Goal: Transaction & Acquisition: Purchase product/service

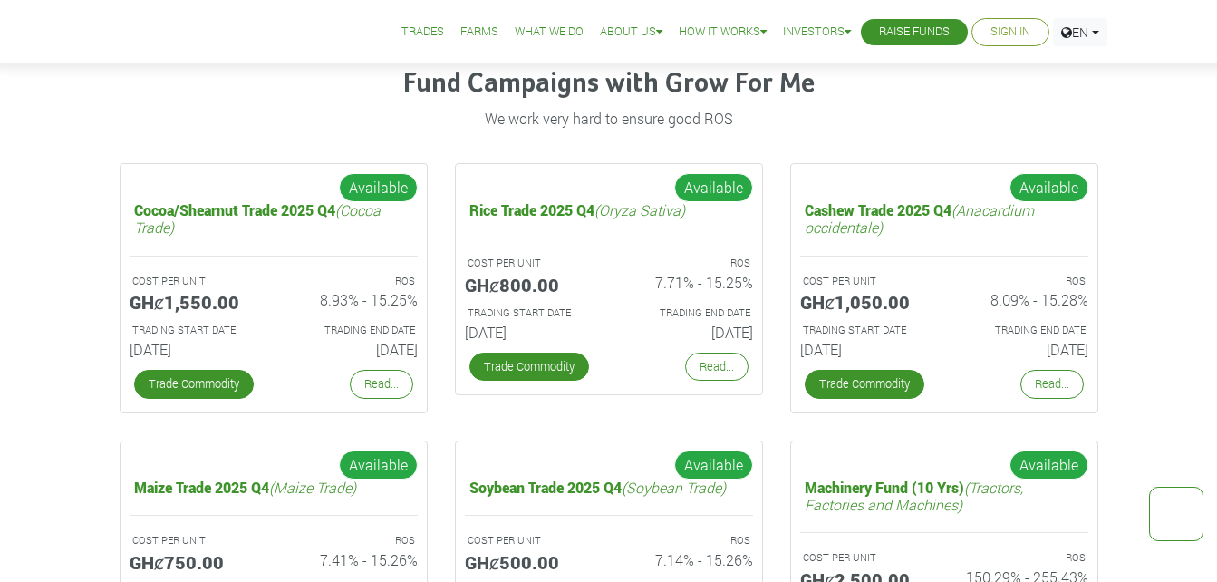
scroll to position [2309, 0]
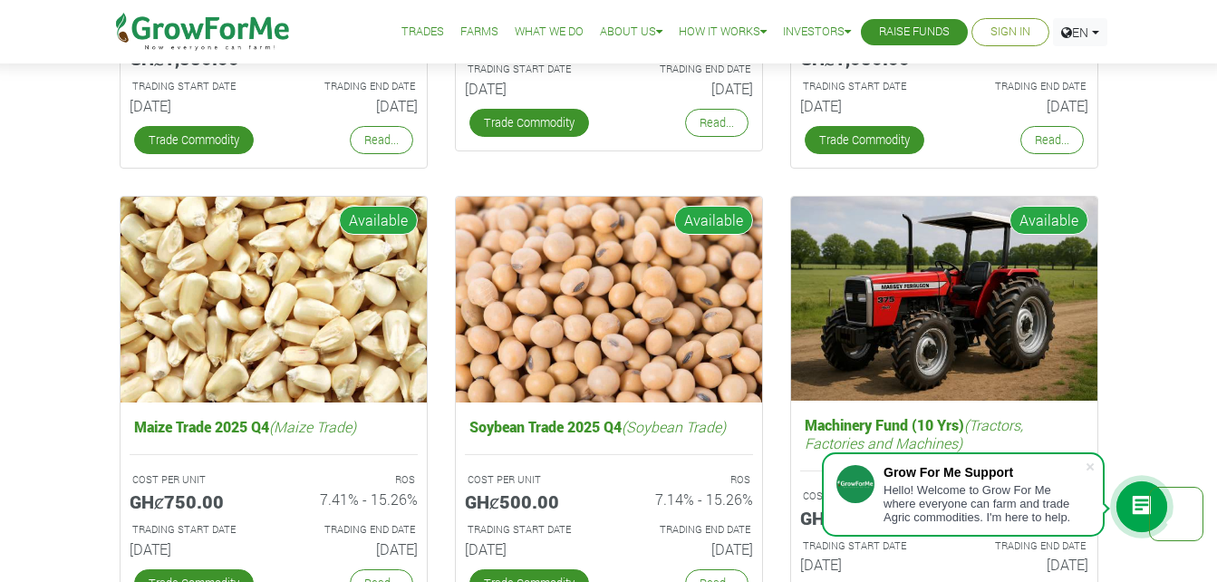
scroll to position [2778, 0]
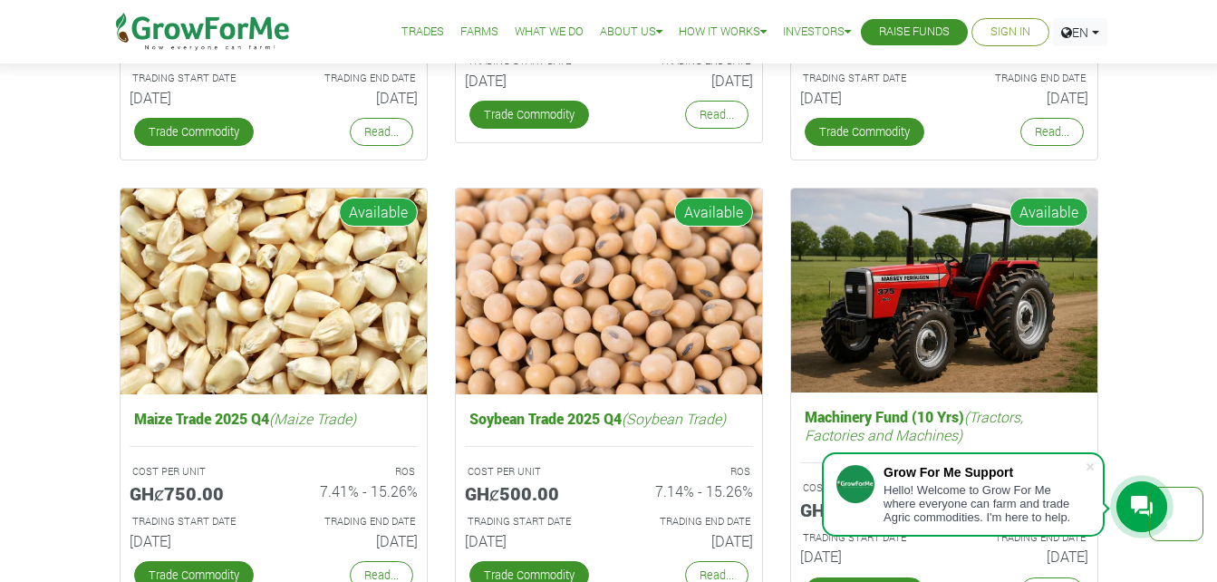
click at [1015, 32] on link "Sign In" at bounding box center [1011, 32] width 40 height 19
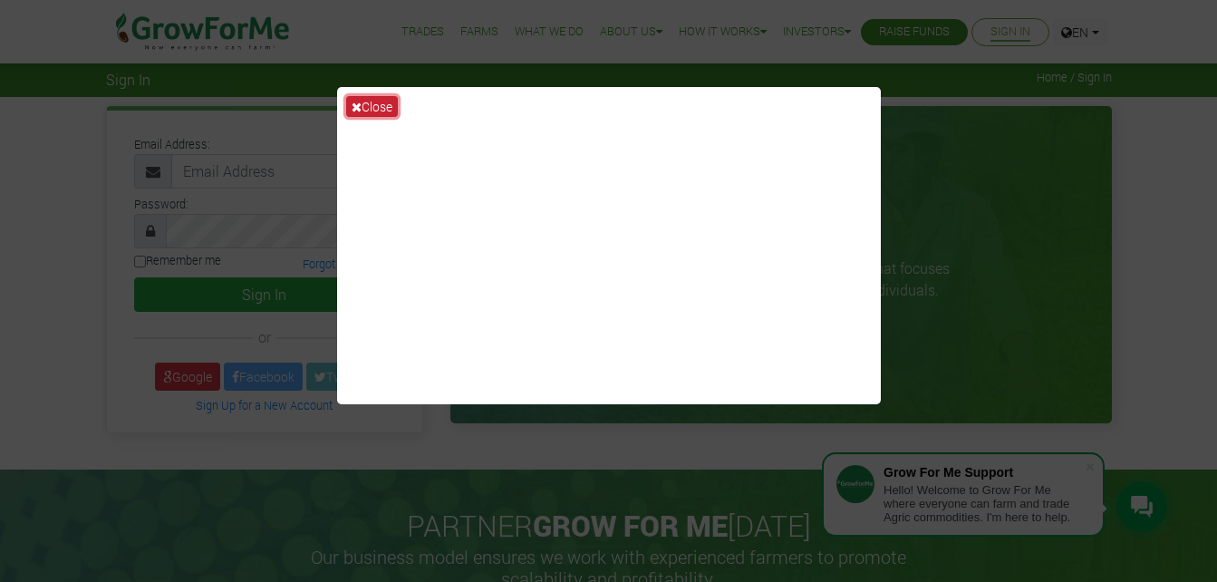
click at [368, 100] on button "Close" at bounding box center [372, 106] width 52 height 21
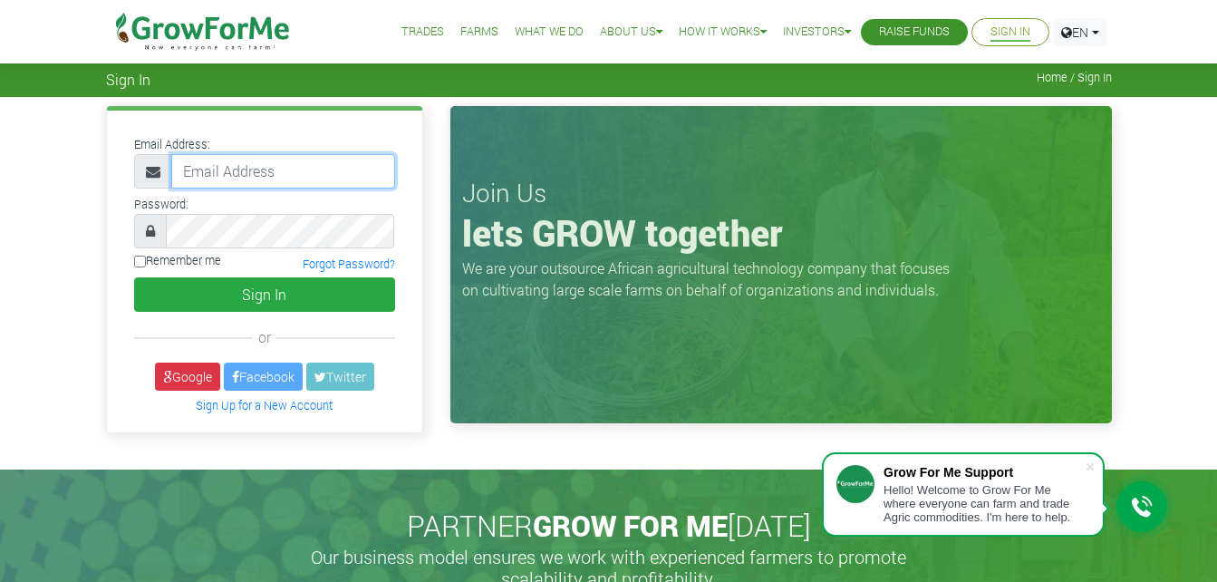
click at [308, 174] on input "email" at bounding box center [283, 171] width 224 height 34
type input "jonussons@gmail.com"
click at [141, 264] on input "Remember me" at bounding box center [140, 262] width 12 height 12
checkbox input "true"
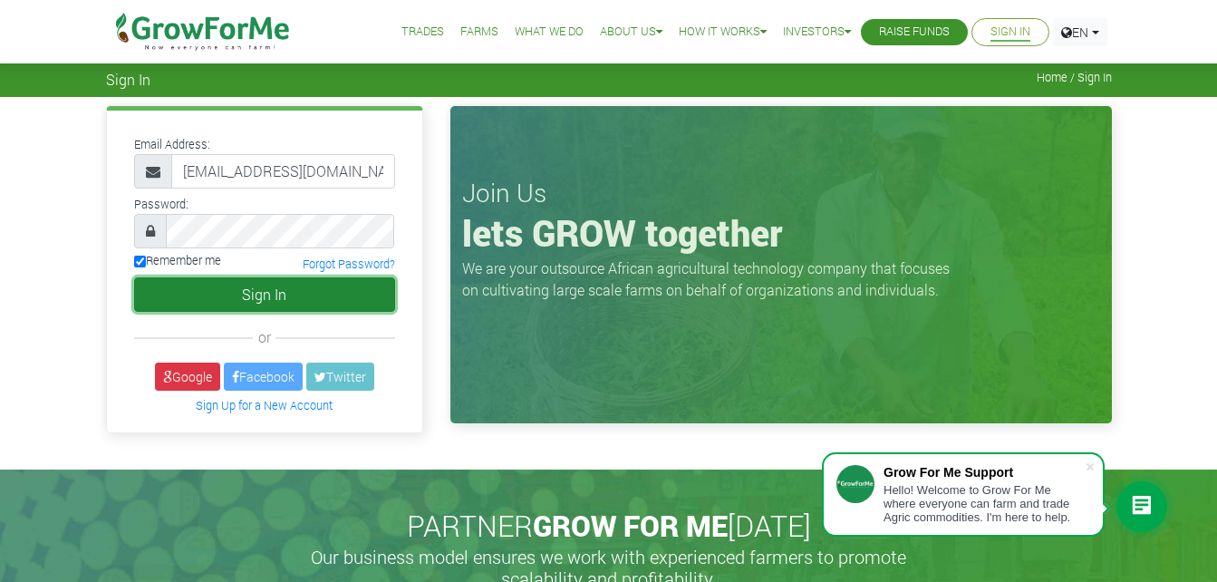
click at [248, 302] on button "Sign In" at bounding box center [264, 294] width 261 height 34
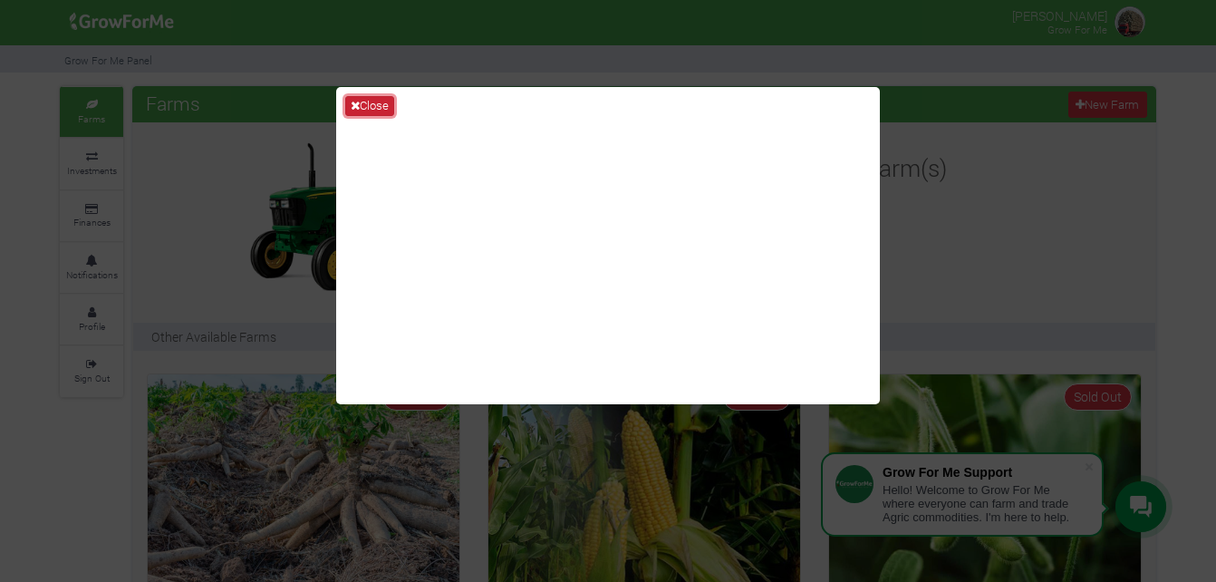
click at [372, 104] on button "Close" at bounding box center [369, 106] width 49 height 20
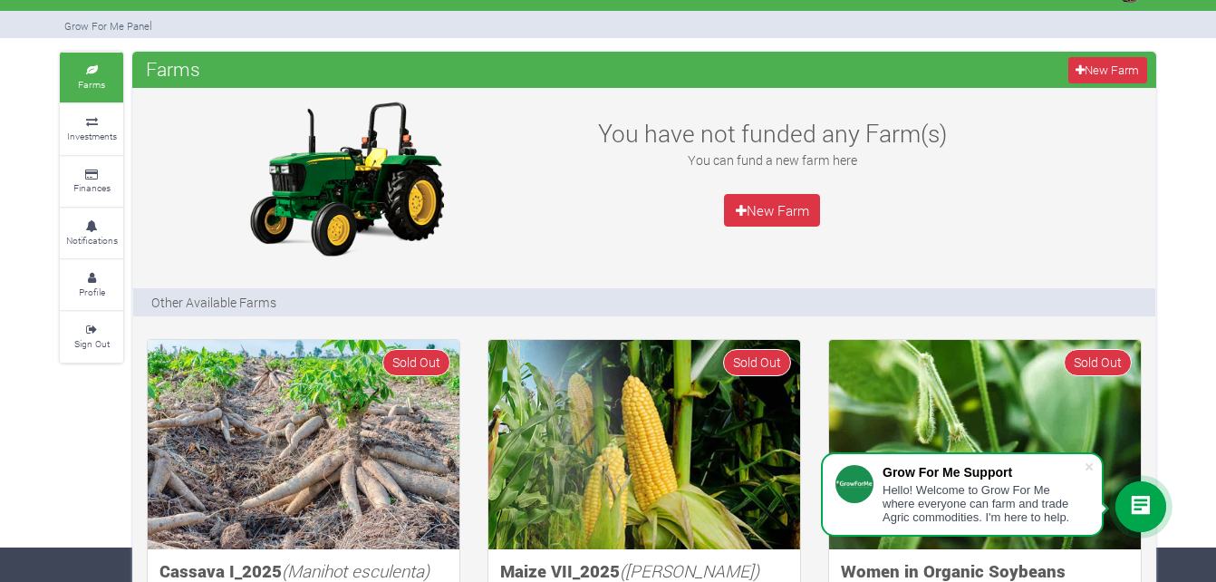
scroll to position [18, 0]
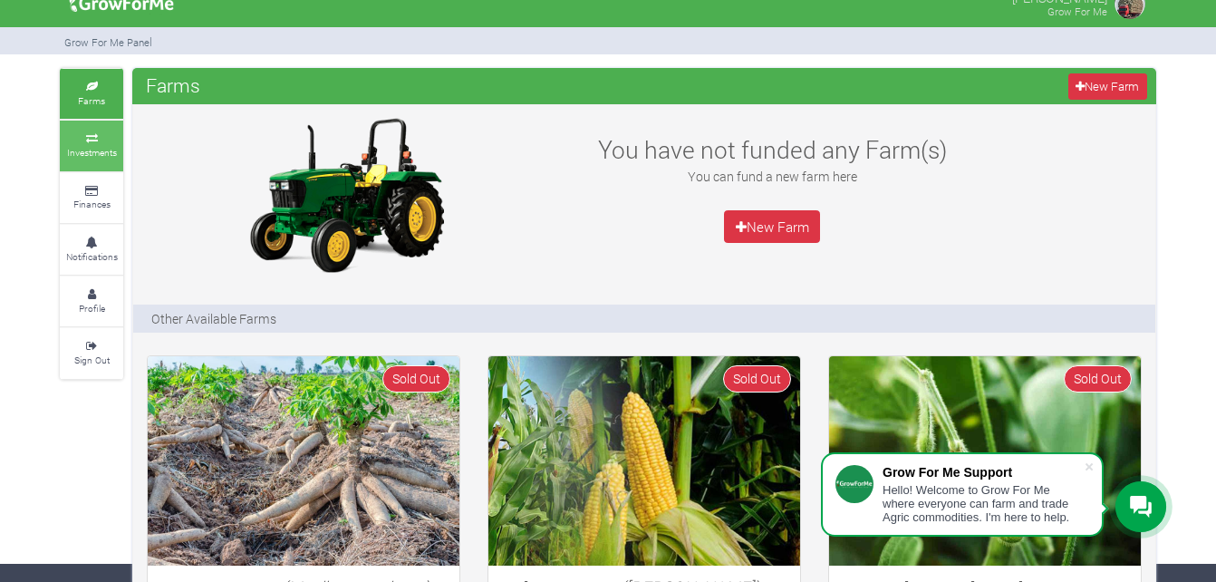
click at [79, 148] on small "Investments" at bounding box center [92, 152] width 50 height 13
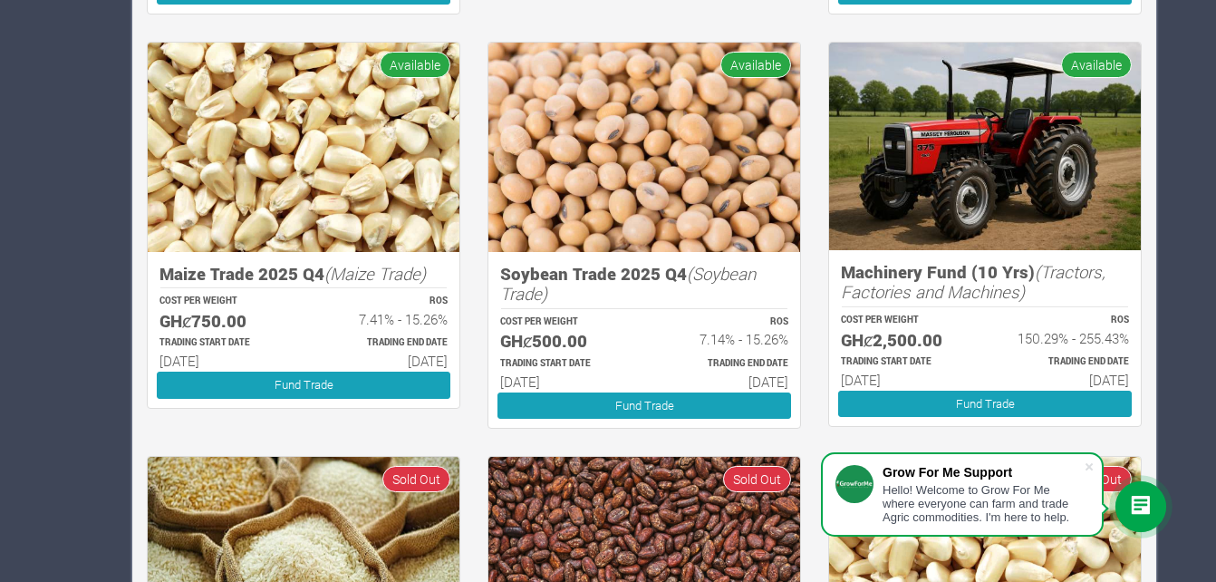
scroll to position [749, 0]
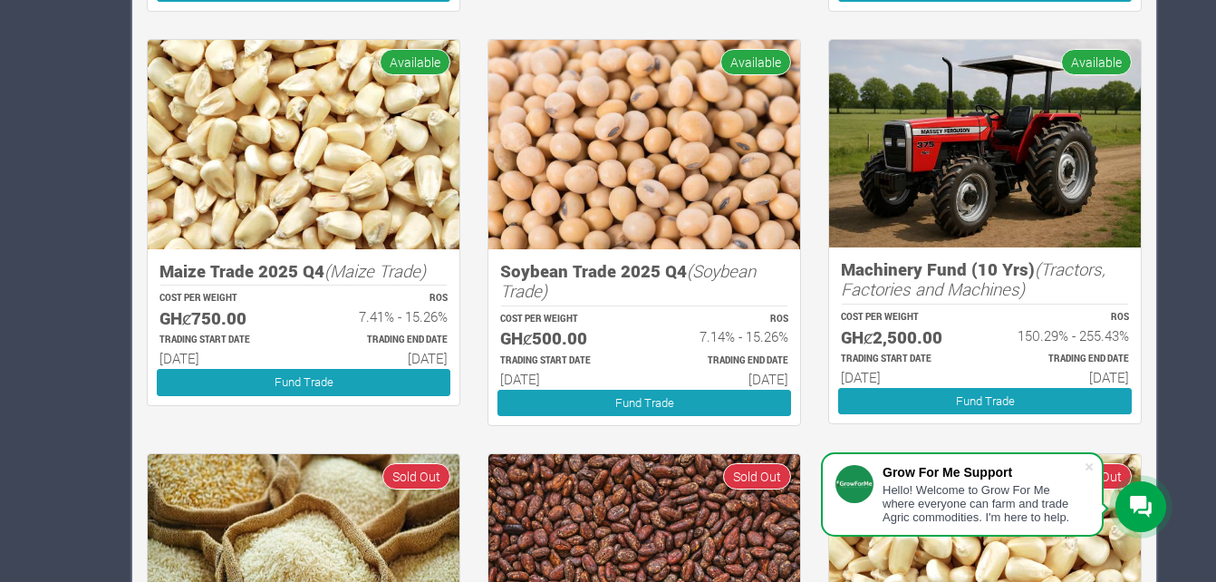
click at [903, 374] on h6 "01st Jun 2025" at bounding box center [905, 377] width 128 height 16
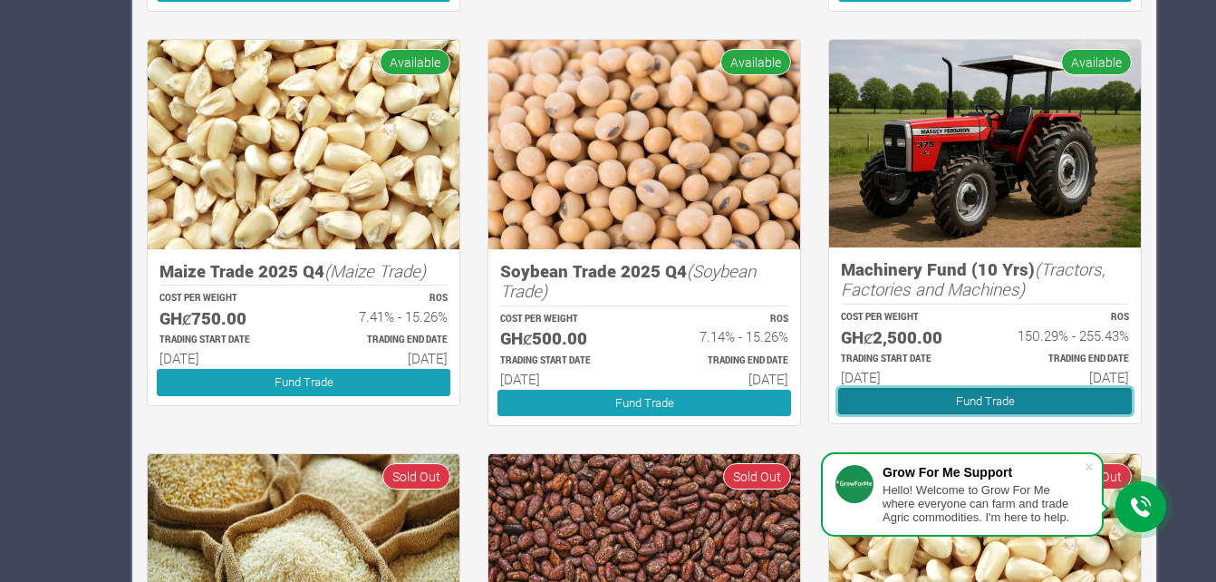
click at [1059, 405] on link "Fund Trade" at bounding box center [985, 401] width 294 height 26
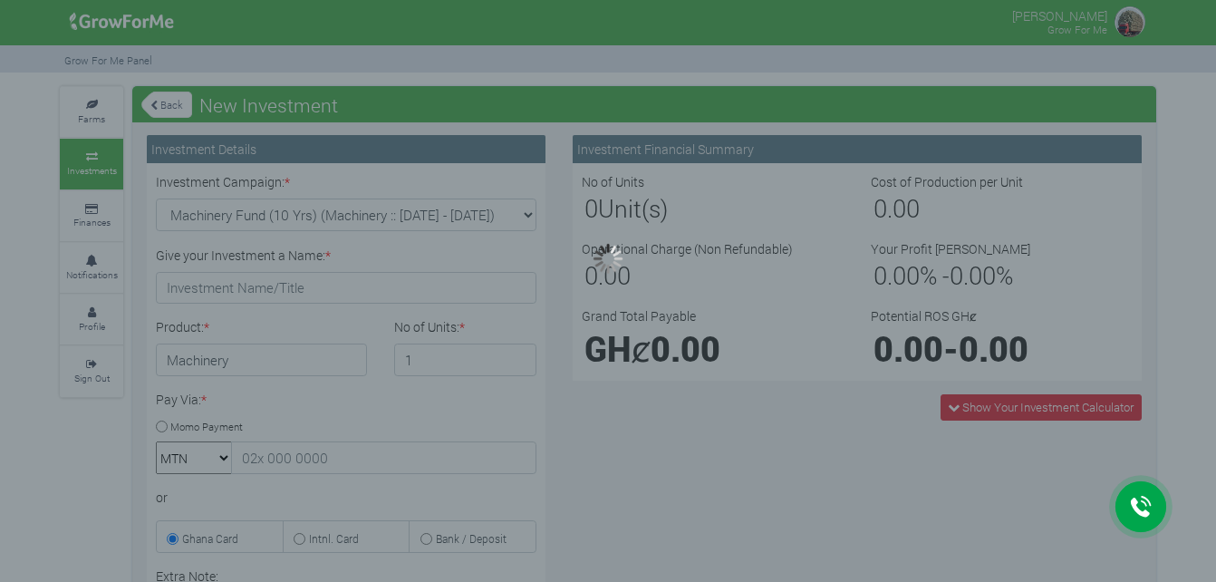
type input "1"
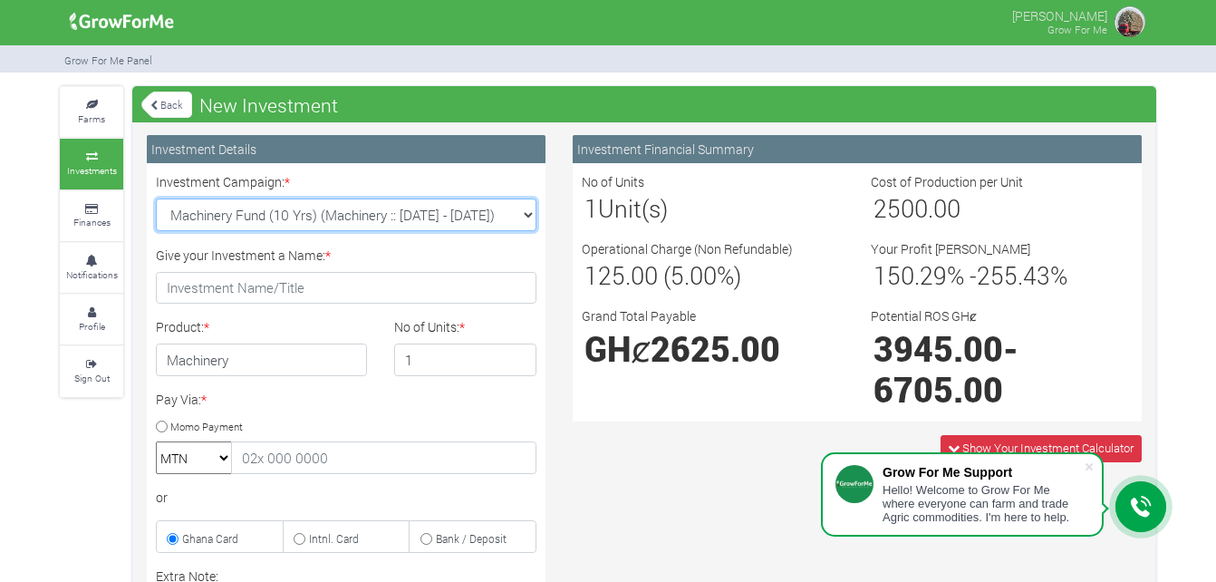
click at [529, 215] on select "Machinery Fund (10 Yrs) (Machinery :: 01st Jun 2025 - 01st Jun 2035) Maize Trad…" at bounding box center [346, 214] width 381 height 33
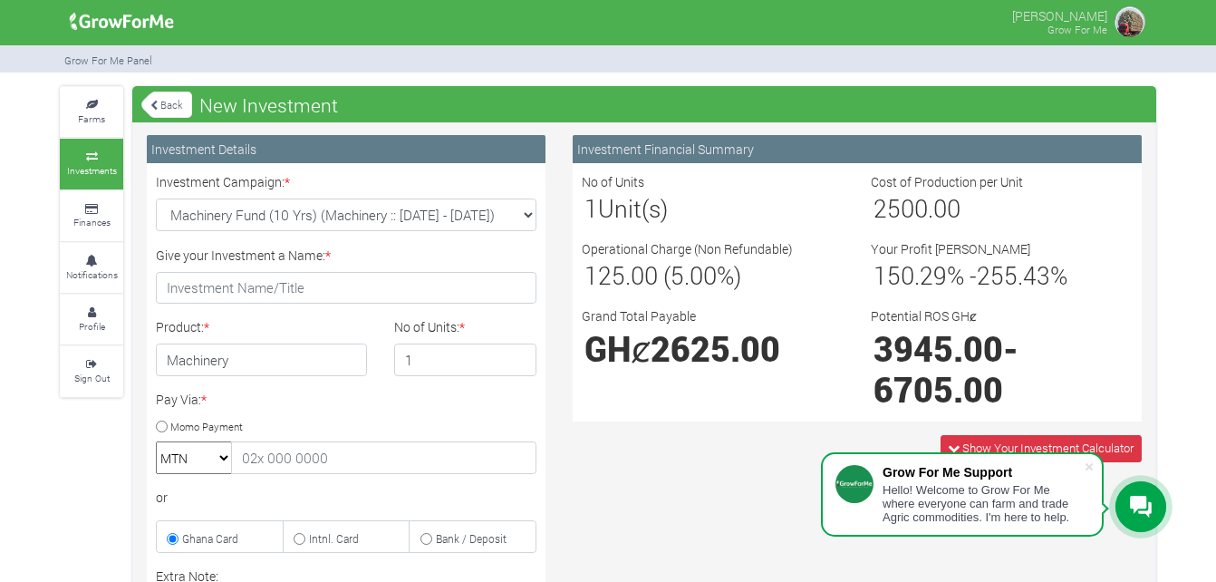
click at [162, 108] on link "Back" at bounding box center [166, 105] width 51 height 30
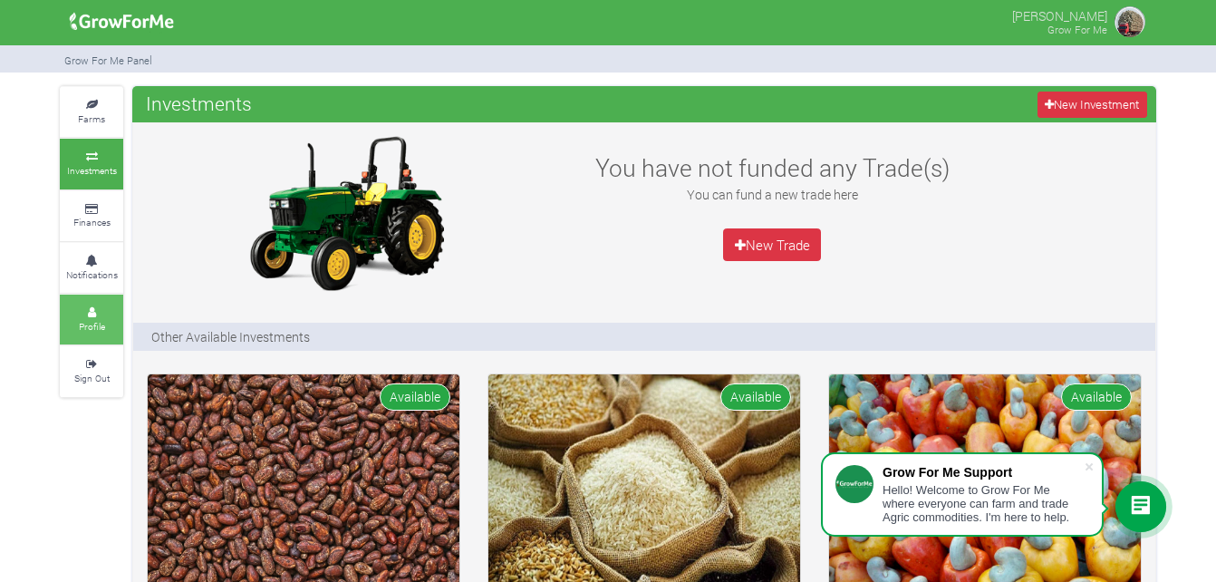
click at [95, 335] on link "Profile" at bounding box center [91, 320] width 63 height 50
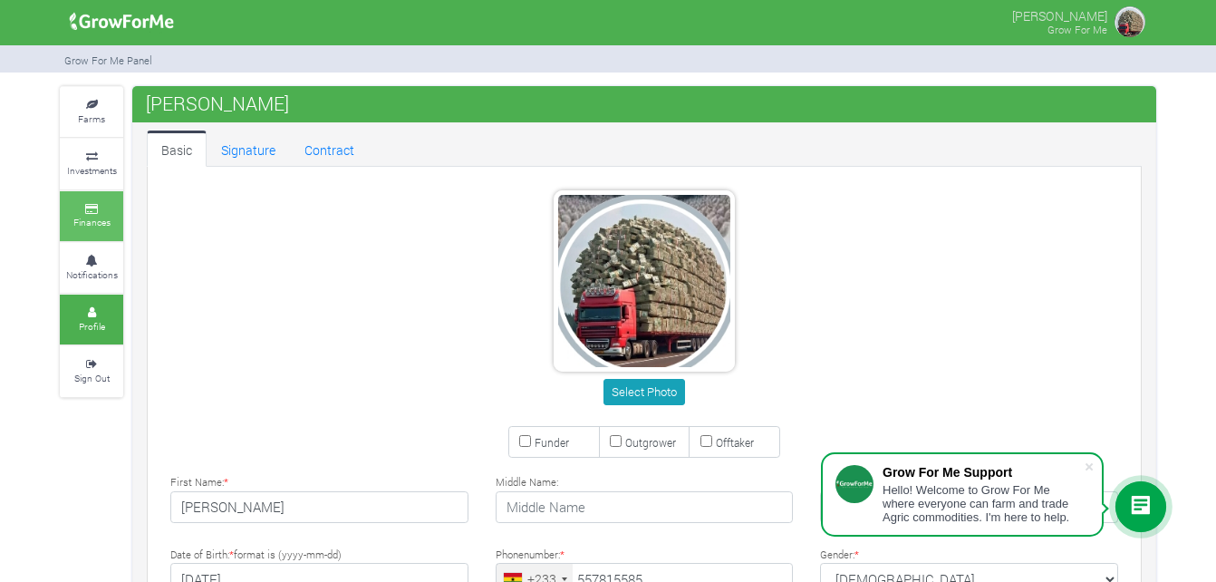
click at [111, 211] on icon at bounding box center [91, 209] width 54 height 9
type input "55 781 5585"
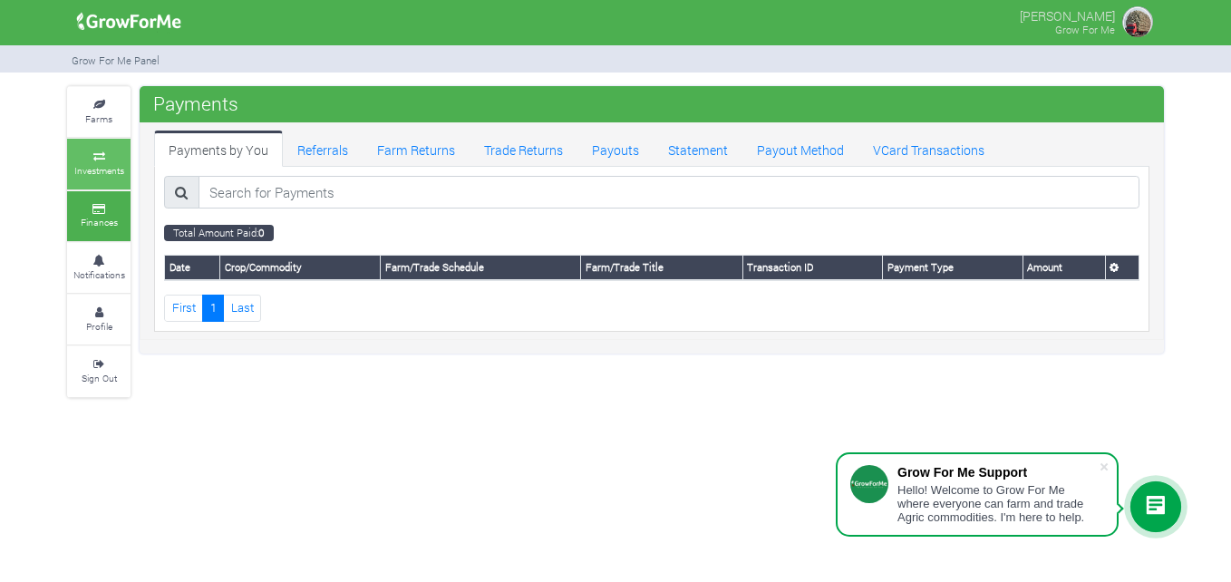
click at [84, 169] on small "Investments" at bounding box center [99, 170] width 50 height 13
click at [101, 105] on icon at bounding box center [99, 105] width 54 height 9
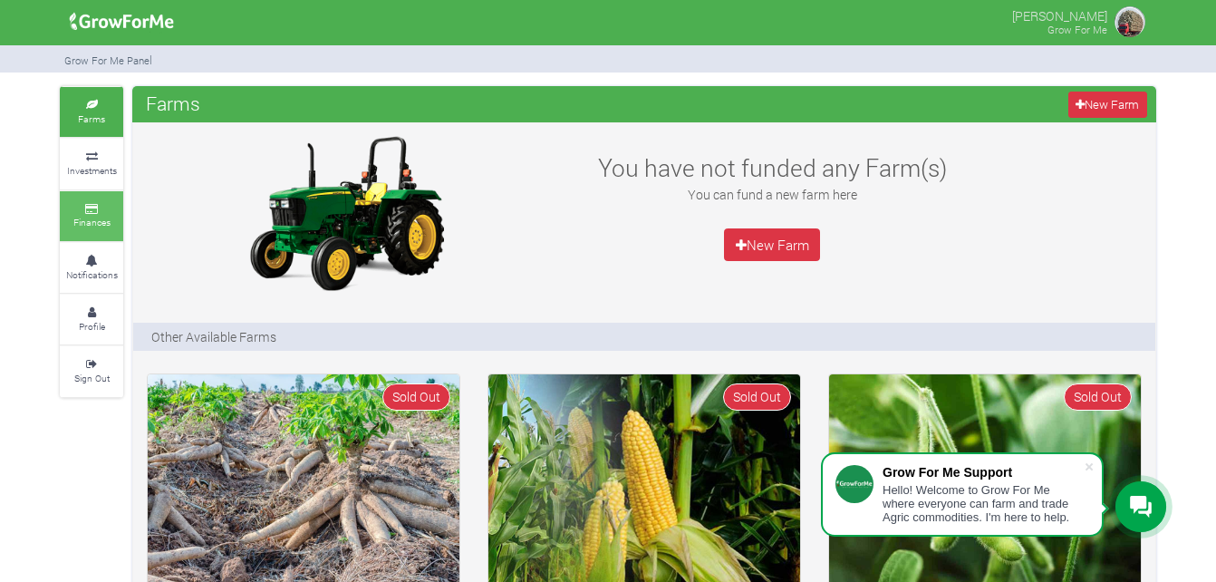
click at [92, 210] on icon at bounding box center [91, 209] width 54 height 9
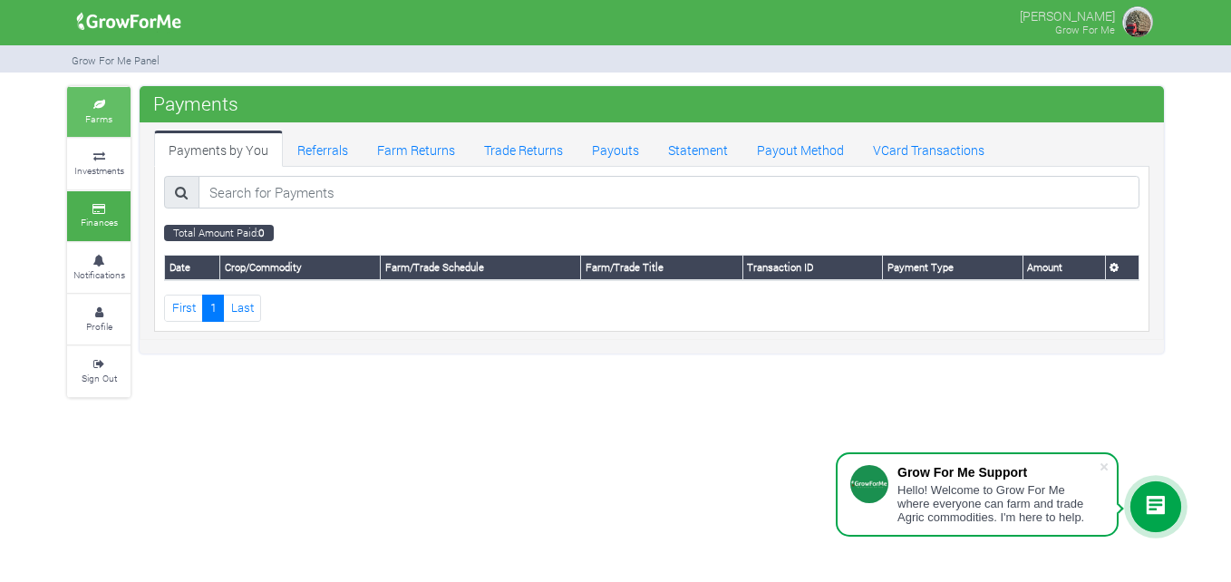
click at [102, 115] on small "Farms" at bounding box center [98, 118] width 27 height 13
